Goal: Task Accomplishment & Management: Manage account settings

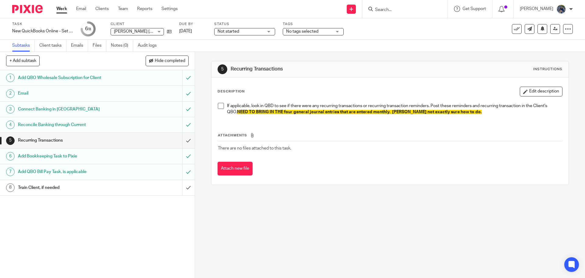
click at [395, 8] on input "Search" at bounding box center [402, 9] width 55 height 5
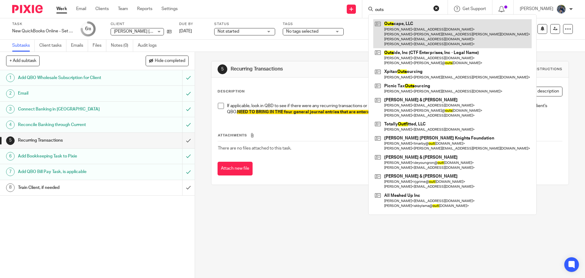
type input "outs"
click at [403, 35] on link at bounding box center [452, 33] width 159 height 29
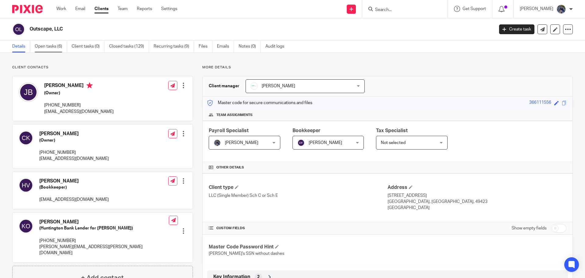
click at [39, 45] on link "Open tasks (6)" at bounding box center [51, 47] width 32 height 12
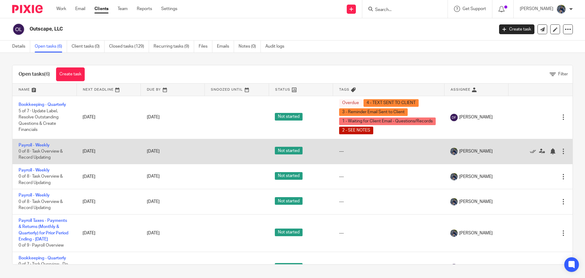
click at [31, 148] on td "Payroll - Weekly 0 of 8 · Task Overview & Record Updating" at bounding box center [44, 151] width 64 height 25
click at [31, 144] on link "Payroll - Weekly" at bounding box center [34, 145] width 31 height 4
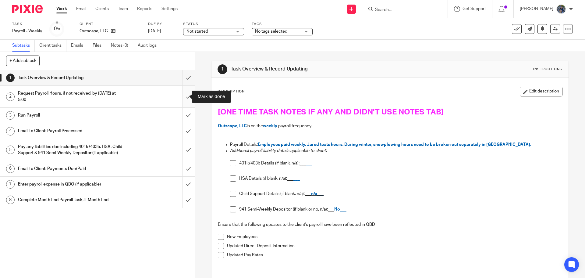
click at [184, 97] on input "submit" at bounding box center [97, 97] width 195 height 22
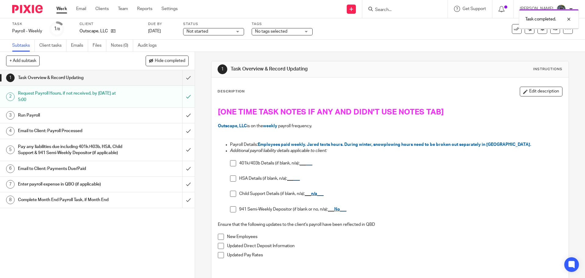
click at [184, 113] on input "submit" at bounding box center [97, 115] width 195 height 15
click at [183, 149] on input "submit" at bounding box center [97, 150] width 195 height 22
click at [154, 134] on div "Email to Client: Payroll Processed" at bounding box center [97, 130] width 158 height 9
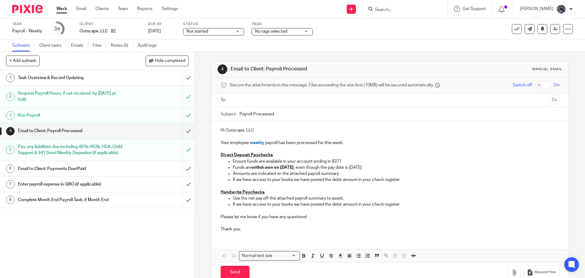
click at [245, 98] on input "text" at bounding box center [390, 100] width 316 height 7
click at [240, 115] on input "Payroll Processed" at bounding box center [400, 116] width 320 height 14
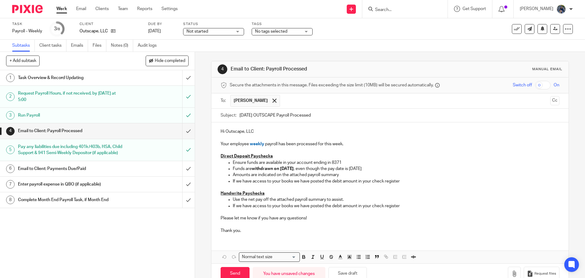
type input "09.19.25 OUTSCAPE Payroll Processed"
drag, startPoint x: 231, startPoint y: 181, endPoint x: 298, endPoint y: 181, distance: 67.1
click at [298, 181] on ul "Ensure funds are available in your account ending in 8371 Funds are withdrawn o…" at bounding box center [390, 171] width 339 height 25
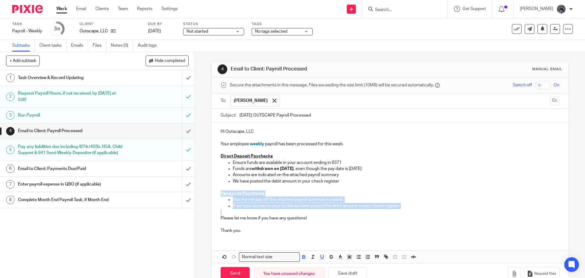
drag, startPoint x: 216, startPoint y: 192, endPoint x: 414, endPoint y: 209, distance: 198.2
click at [414, 209] on div "Hi Outscape, LLC Your employee weekly payroll has been processed for this week.…" at bounding box center [390, 180] width 357 height 116
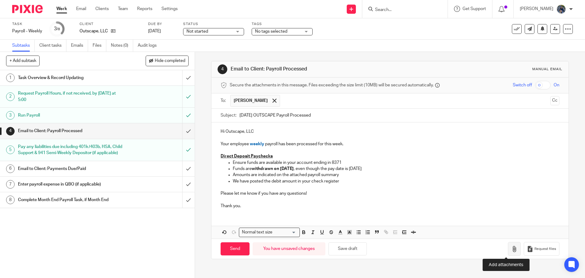
click at [511, 250] on button "button" at bounding box center [514, 249] width 13 height 14
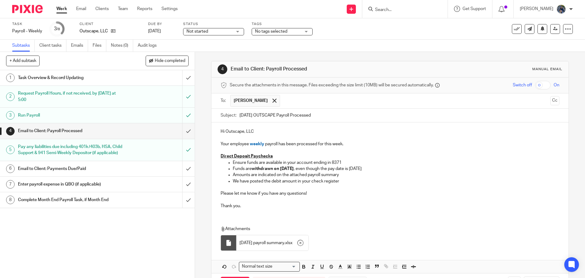
scroll to position [24, 0]
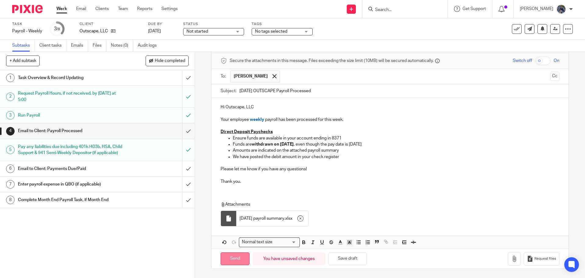
click at [228, 257] on input "Send" at bounding box center [235, 258] width 29 height 13
type input "Sent"
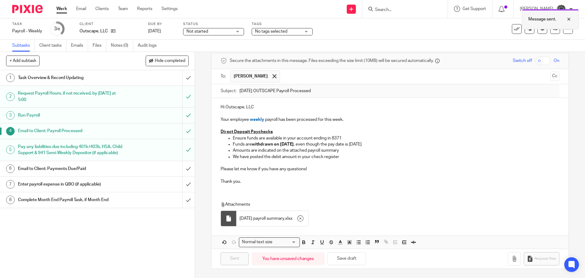
click at [567, 20] on div at bounding box center [564, 19] width 16 height 7
click at [183, 189] on input "submit" at bounding box center [97, 184] width 195 height 15
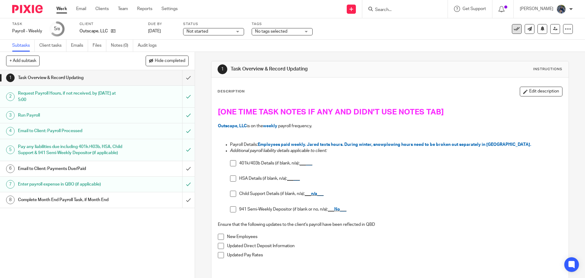
click at [514, 29] on icon at bounding box center [517, 29] width 6 height 6
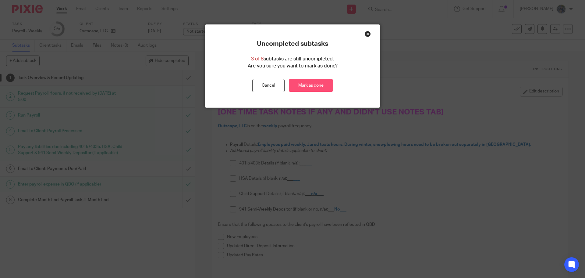
click at [301, 84] on link "Mark as done" at bounding box center [311, 85] width 44 height 13
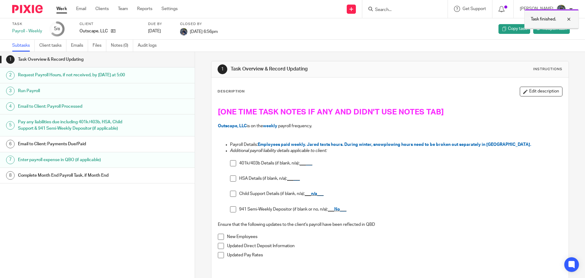
click at [570, 20] on div at bounding box center [564, 19] width 16 height 7
click at [65, 7] on link "Work" at bounding box center [61, 9] width 11 height 6
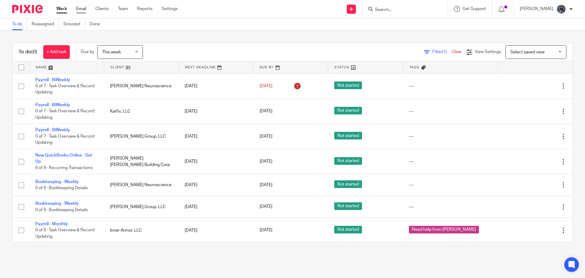
click at [85, 6] on link "Email" at bounding box center [81, 9] width 10 height 6
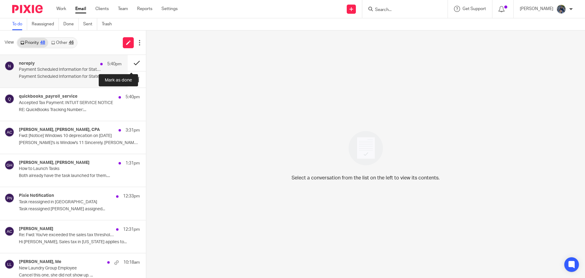
click at [128, 62] on button at bounding box center [137, 63] width 18 height 16
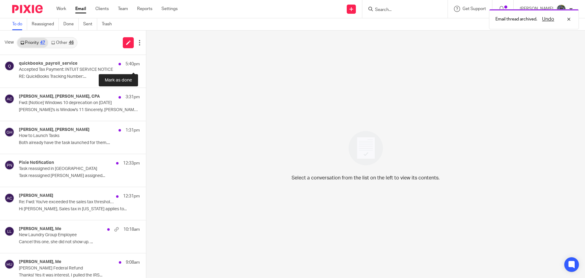
click at [146, 62] on button at bounding box center [148, 63] width 5 height 16
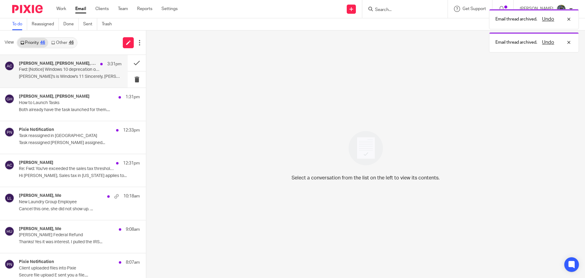
click at [84, 73] on div "[PERSON_NAME], [PERSON_NAME], CPA 3:31pm Fwd: [Notice] Windows 10 deprecation o…" at bounding box center [70, 71] width 103 height 20
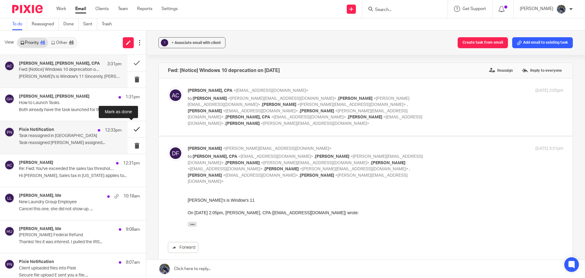
click at [134, 127] on button at bounding box center [137, 129] width 18 height 16
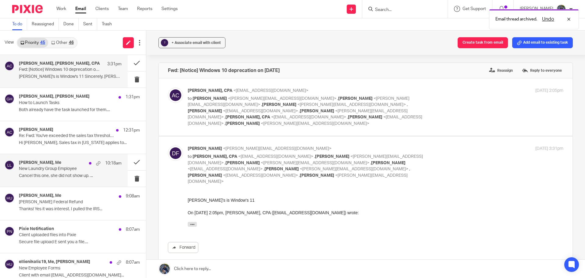
click at [51, 165] on h4 "[PERSON_NAME], Me" at bounding box center [40, 162] width 42 height 5
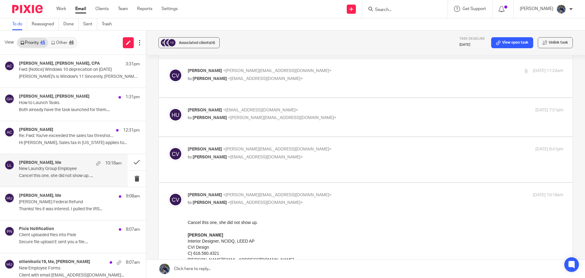
scroll to position [30, 0]
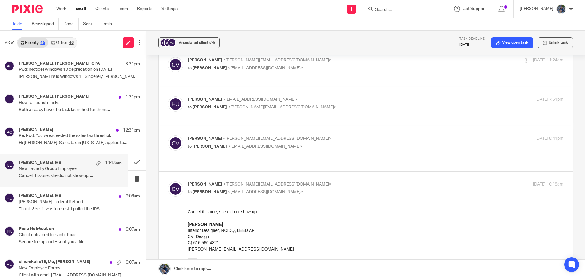
click at [227, 126] on label at bounding box center [366, 148] width 414 height 45
click at [168, 135] on input "checkbox" at bounding box center [168, 135] width 0 height 0
checkbox input "true"
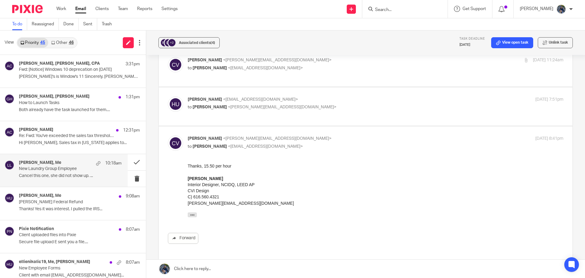
scroll to position [0, 0]
click at [228, 105] on span "<[PERSON_NAME][EMAIL_ADDRESS][DOMAIN_NAME]>" at bounding box center [282, 107] width 109 height 4
checkbox input "true"
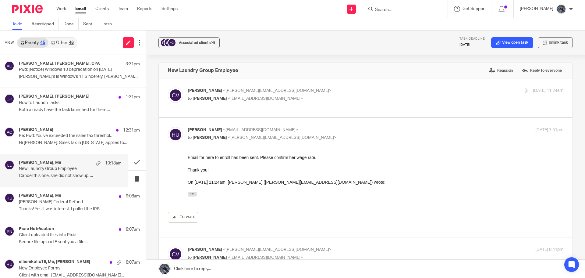
click at [230, 105] on label at bounding box center [366, 97] width 414 height 39
click at [168, 87] on input "checkbox" at bounding box center [168, 87] width 0 height 0
checkbox input "true"
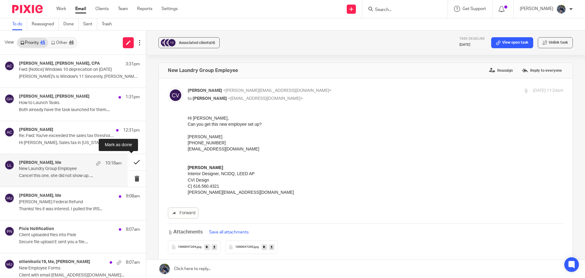
click at [129, 161] on button at bounding box center [137, 162] width 18 height 16
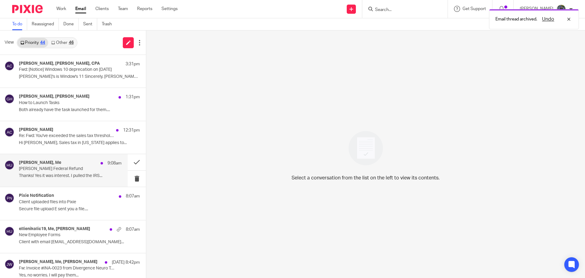
click at [66, 166] on div "[PERSON_NAME], Me 9:08am" at bounding box center [70, 163] width 103 height 6
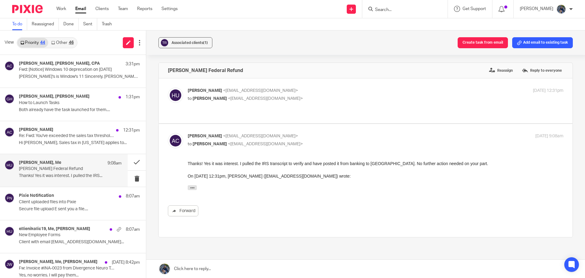
click at [256, 94] on p "[PERSON_NAME] <[EMAIL_ADDRESS][DOMAIN_NAME]>" at bounding box center [313, 90] width 251 height 6
checkbox input "true"
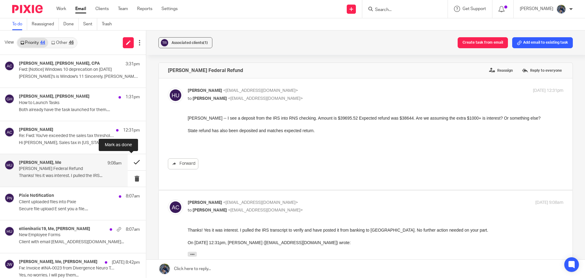
click at [131, 163] on button at bounding box center [137, 162] width 18 height 16
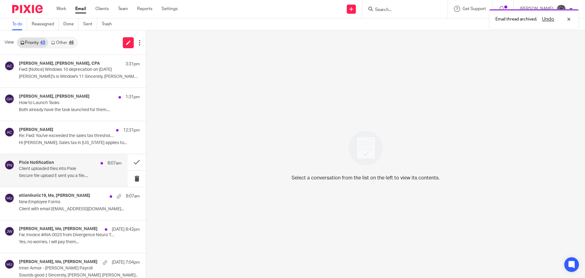
click at [46, 172] on div "Pixie Notification 8:07am Client uploaded files into Pixie Secure file upload E…" at bounding box center [70, 170] width 103 height 20
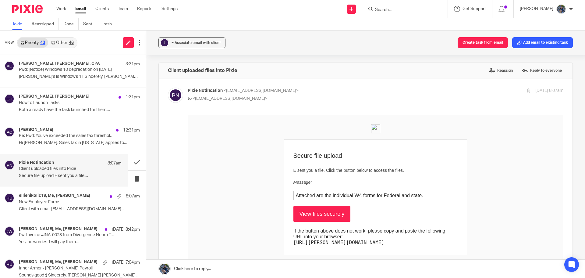
click at [67, 43] on link "Other 46" at bounding box center [62, 43] width 28 height 10
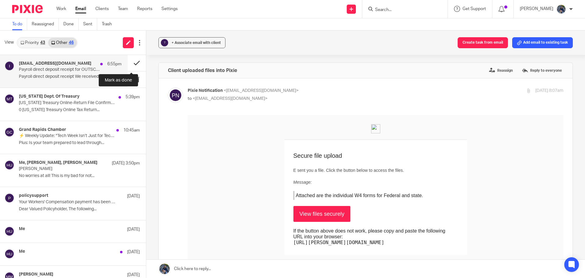
click at [128, 62] on button at bounding box center [137, 63] width 18 height 16
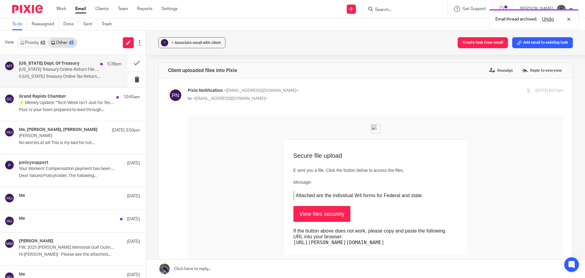
click at [83, 77] on p "0 [US_STATE] Treasury Online Tax Return..." at bounding box center [70, 76] width 103 height 5
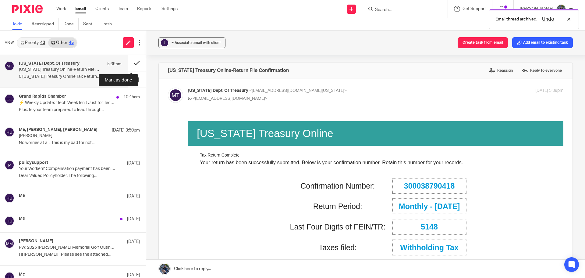
click at [133, 61] on button at bounding box center [137, 63] width 18 height 16
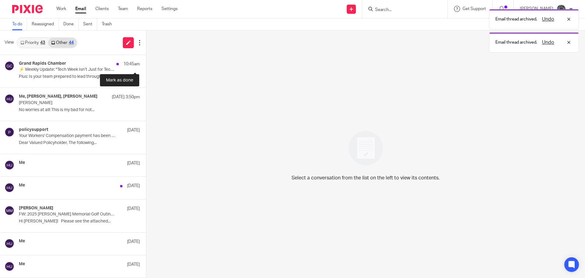
click at [146, 61] on button at bounding box center [148, 63] width 5 height 16
